Goal: Information Seeking & Learning: Learn about a topic

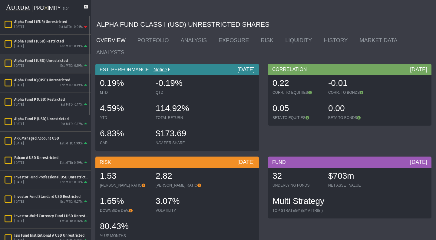
click at [65, 67] on div "Est MTD: 0.19%" at bounding box center [71, 66] width 22 height 5
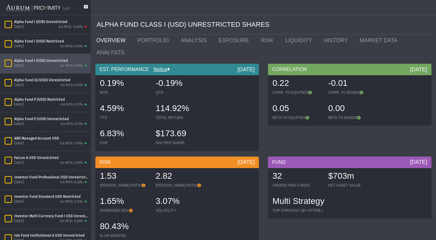
click at [85, 8] on icon at bounding box center [86, 10] width 4 height 10
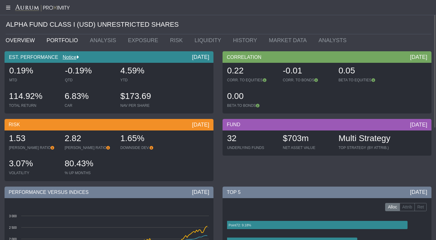
click at [67, 39] on link "PORTFOLIO" at bounding box center [63, 40] width 43 height 12
click at [24, 39] on link "OVERVIEW" at bounding box center [21, 40] width 41 height 12
click at [59, 46] on link "PORTFOLIO" at bounding box center [63, 40] width 43 height 12
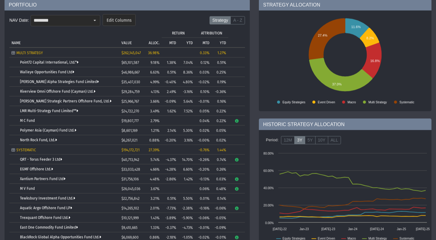
scroll to position [52, 0]
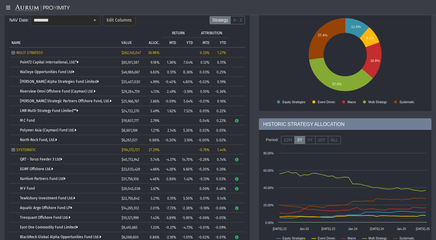
click at [51, 63] on link "Point72 Capital International, Ltd.*" at bounding box center [49, 62] width 59 height 4
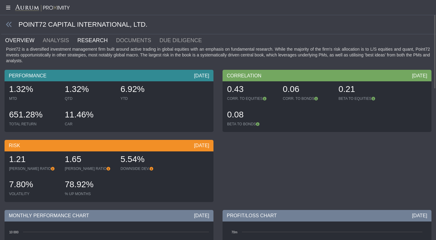
click at [87, 39] on link "RESEARCH" at bounding box center [96, 40] width 39 height 12
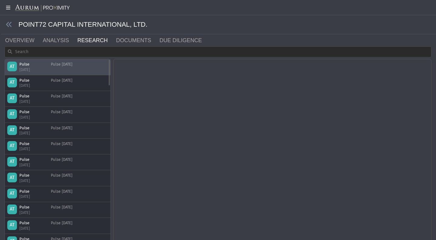
click at [80, 67] on div "AT Pulse [DATE] Pulse [DATE]" at bounding box center [57, 67] width 101 height 11
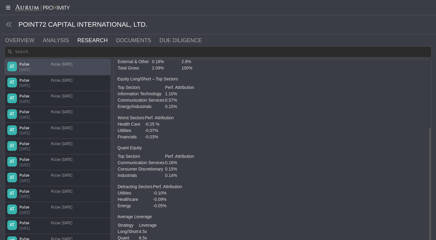
scroll to position [109, 0]
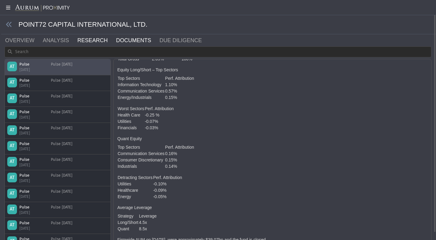
click at [122, 42] on link "DOCUMENTS" at bounding box center [137, 40] width 44 height 12
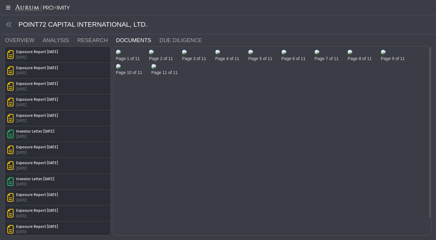
click at [121, 55] on img at bounding box center [118, 52] width 5 height 5
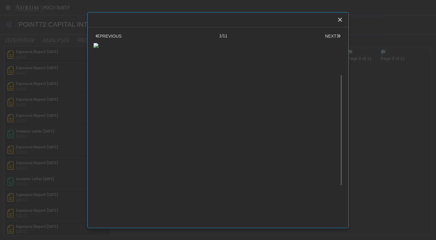
scroll to position [59, 0]
click at [339, 21] on icon "Close" at bounding box center [340, 19] width 5 height 5
